Goal: Task Accomplishment & Management: Manage account settings

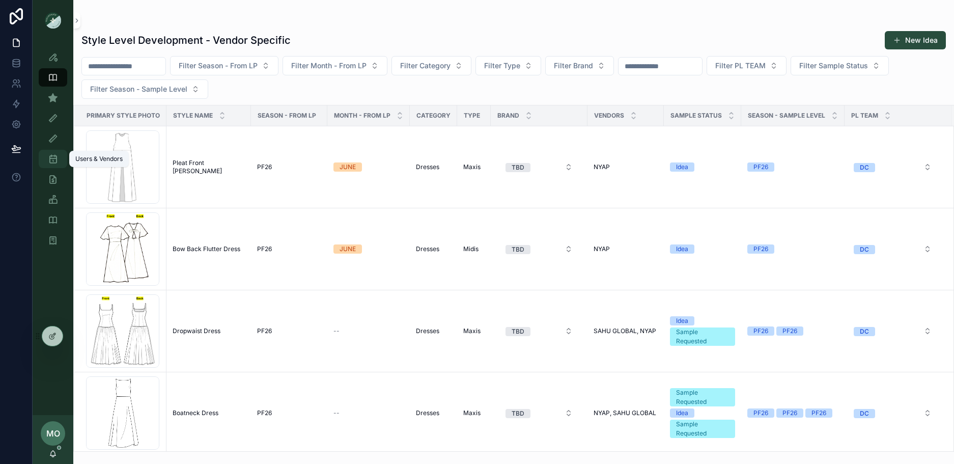
click at [53, 162] on icon "scrollable content" at bounding box center [53, 159] width 10 height 10
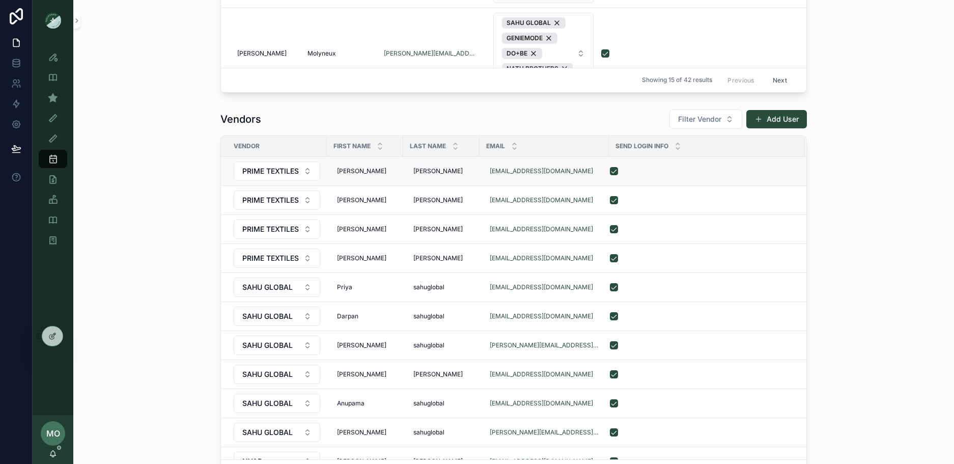
scroll to position [692, 0]
click at [702, 120] on span "Filter Vendor" at bounding box center [699, 120] width 43 height 10
type input "*****"
click at [694, 159] on span "CHINA UNION" at bounding box center [673, 161] width 49 height 10
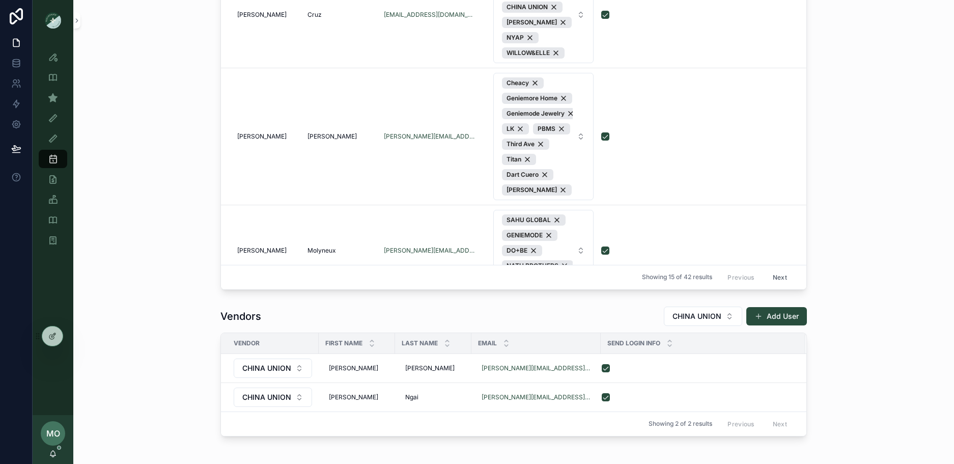
click at [910, 205] on div "Internal Users Filter Vendors visible to user collection Add User First Name La…" at bounding box center [513, 101] width 864 height 383
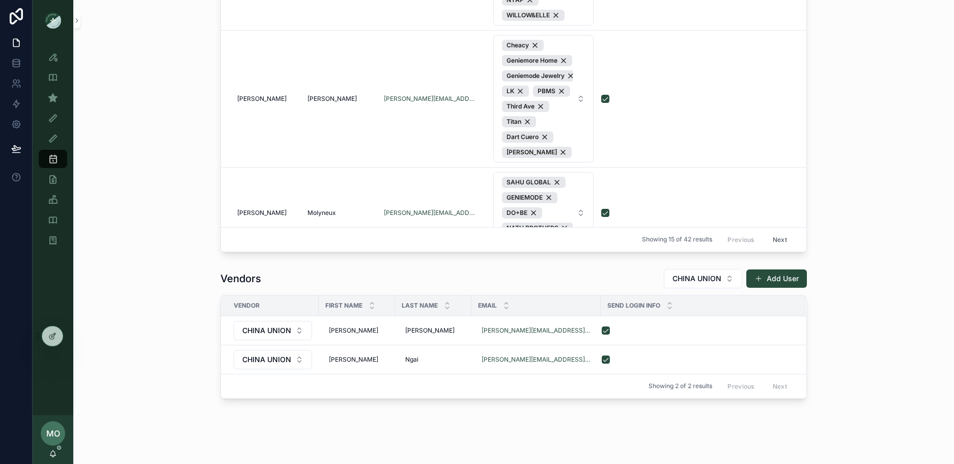
scroll to position [554, 0]
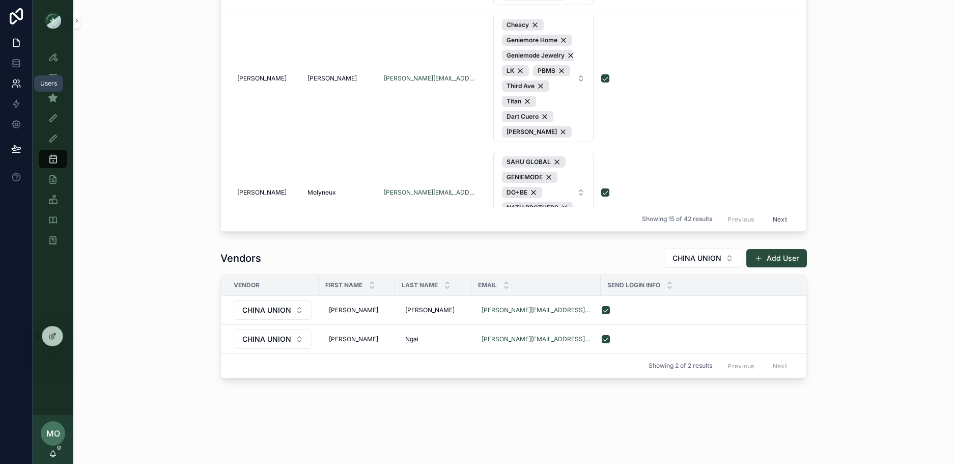
click at [8, 86] on link at bounding box center [16, 83] width 32 height 20
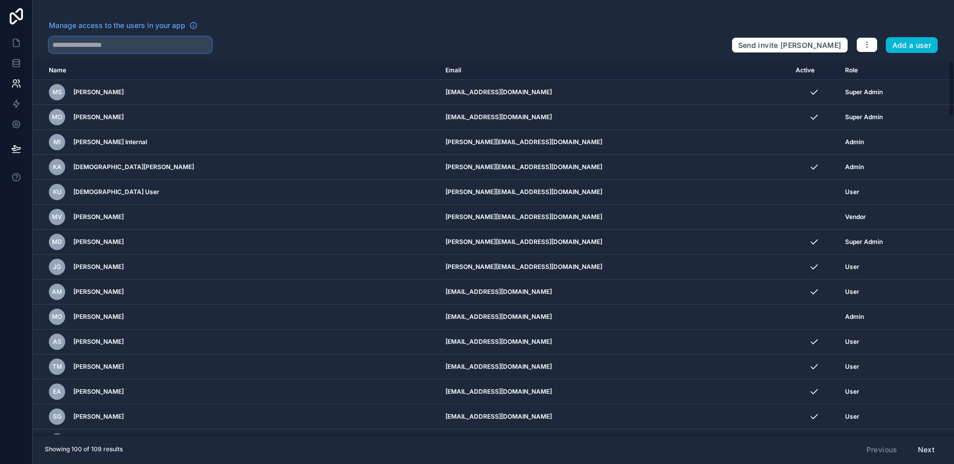
click at [132, 43] on input "text" at bounding box center [130, 45] width 163 height 16
type input "*****"
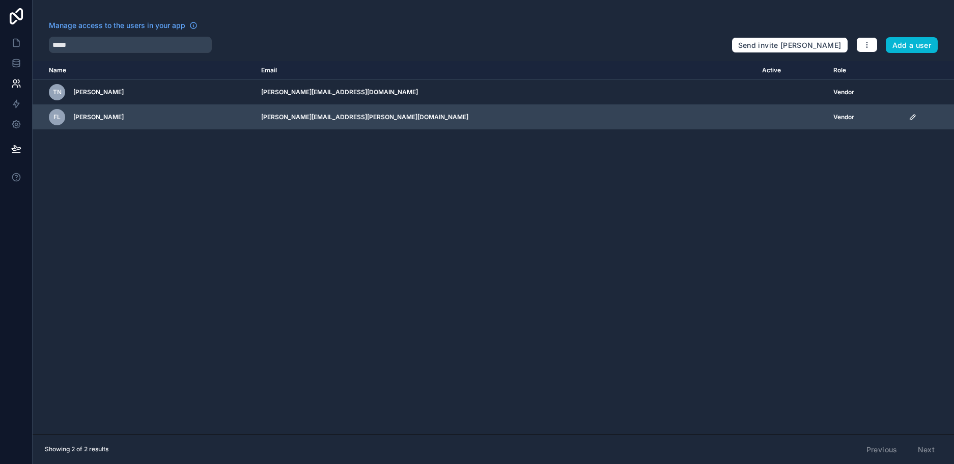
click at [908, 120] on icon "scrollable content" at bounding box center [912, 117] width 8 height 8
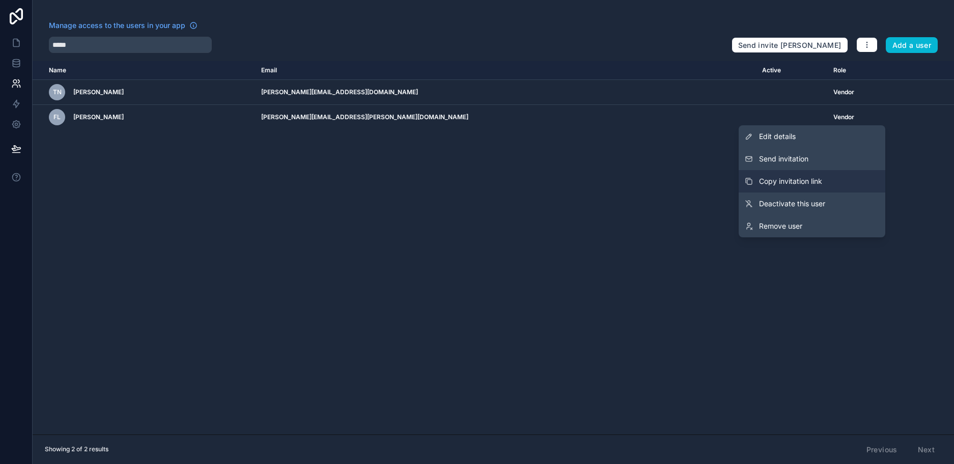
click at [779, 186] on span "Copy invitation link" at bounding box center [790, 181] width 63 height 10
